Goal: Task Accomplishment & Management: Manage account settings

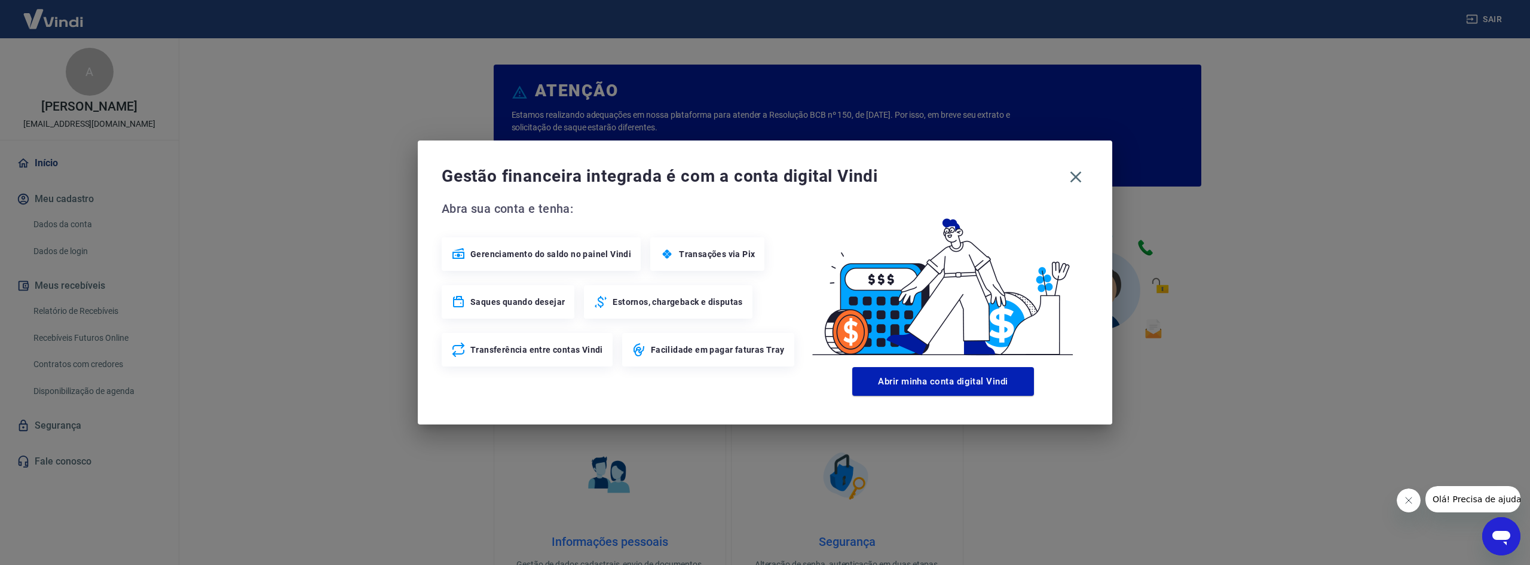
click at [330, 217] on div "Gestão financeira integrada é com a conta digital Vindi Abra sua conta e tenha:…" at bounding box center [765, 282] width 1530 height 565
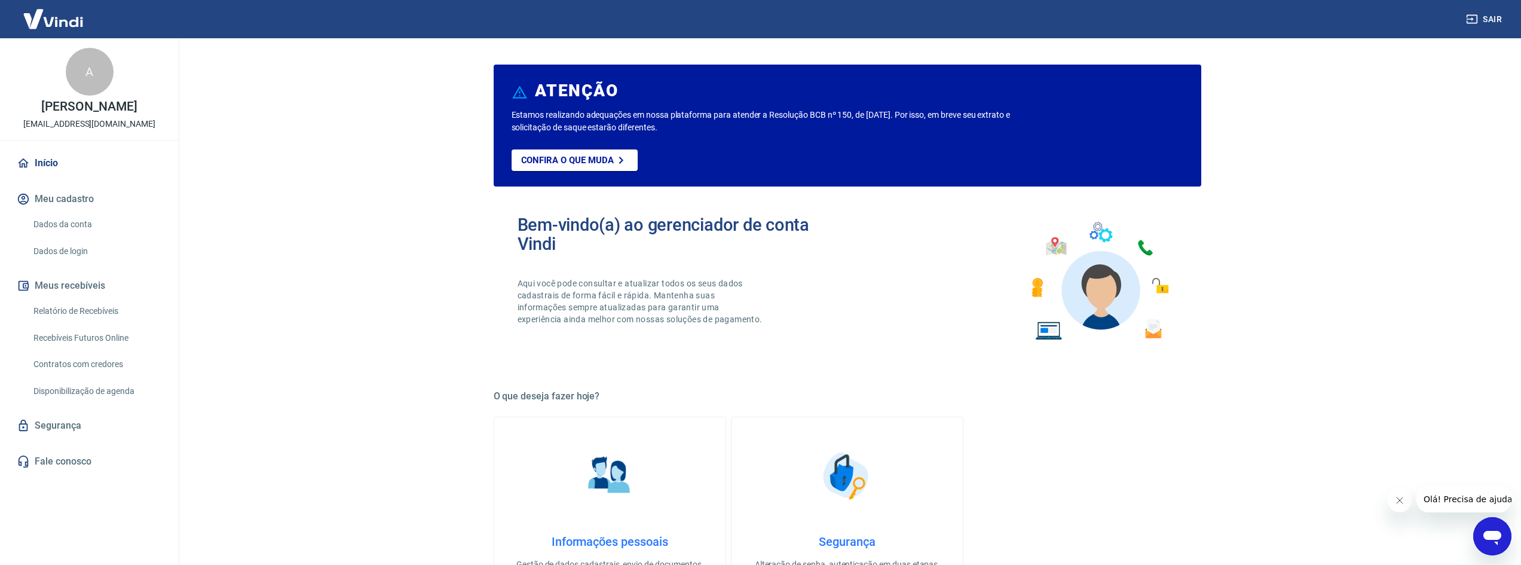
drag, startPoint x: 96, startPoint y: 310, endPoint x: 106, endPoint y: 305, distance: 11.0
click at [96, 310] on link "Relatório de Recebíveis" at bounding box center [97, 311] width 136 height 25
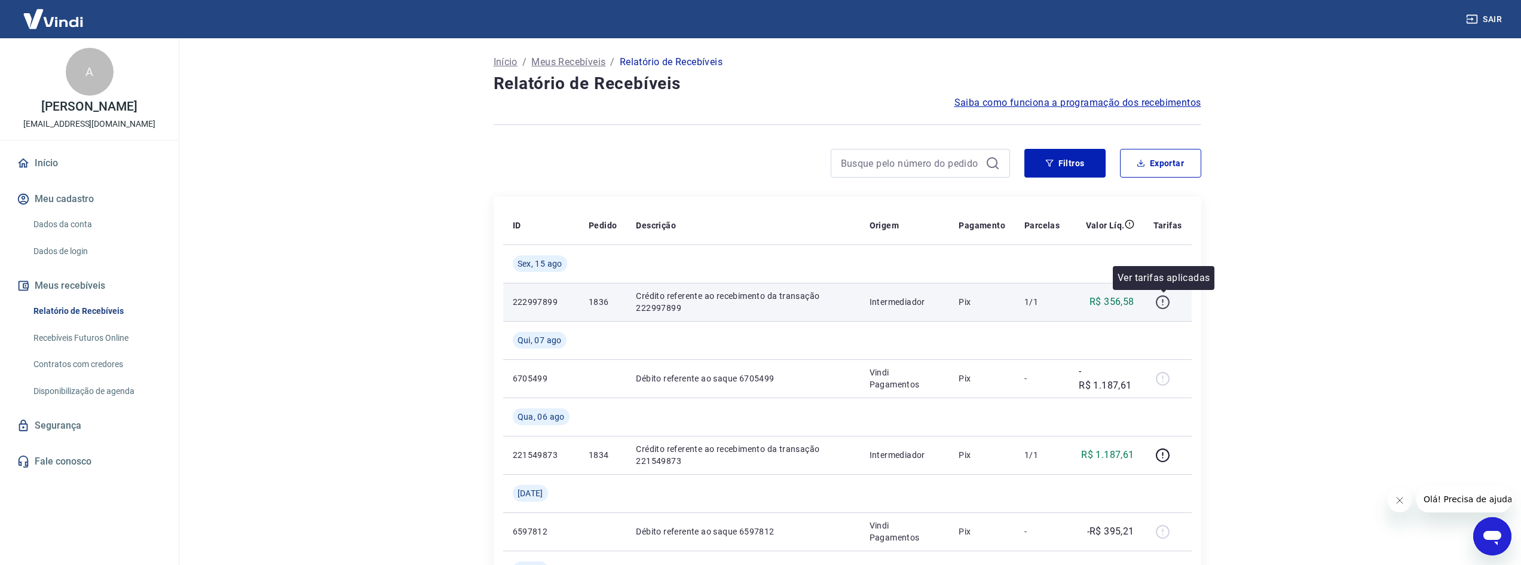
click at [1162, 307] on icon "button" at bounding box center [1163, 302] width 14 height 14
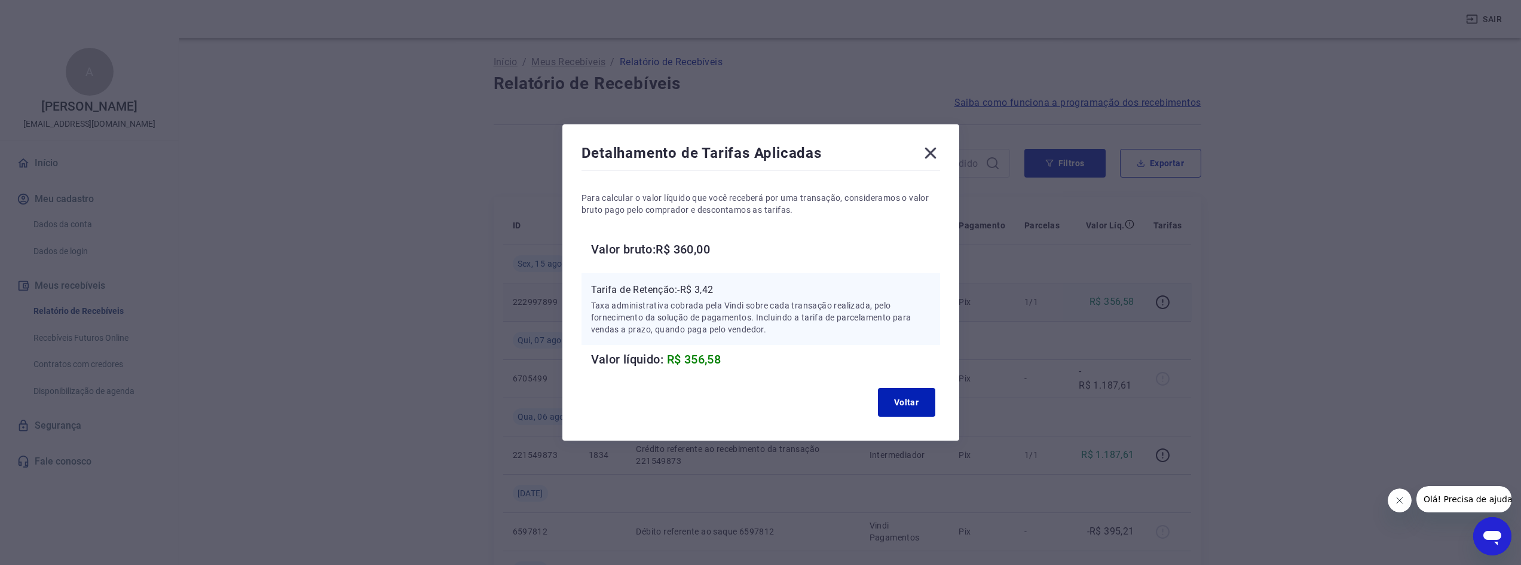
click at [936, 145] on icon at bounding box center [930, 152] width 19 height 19
